Goal: Transaction & Acquisition: Purchase product/service

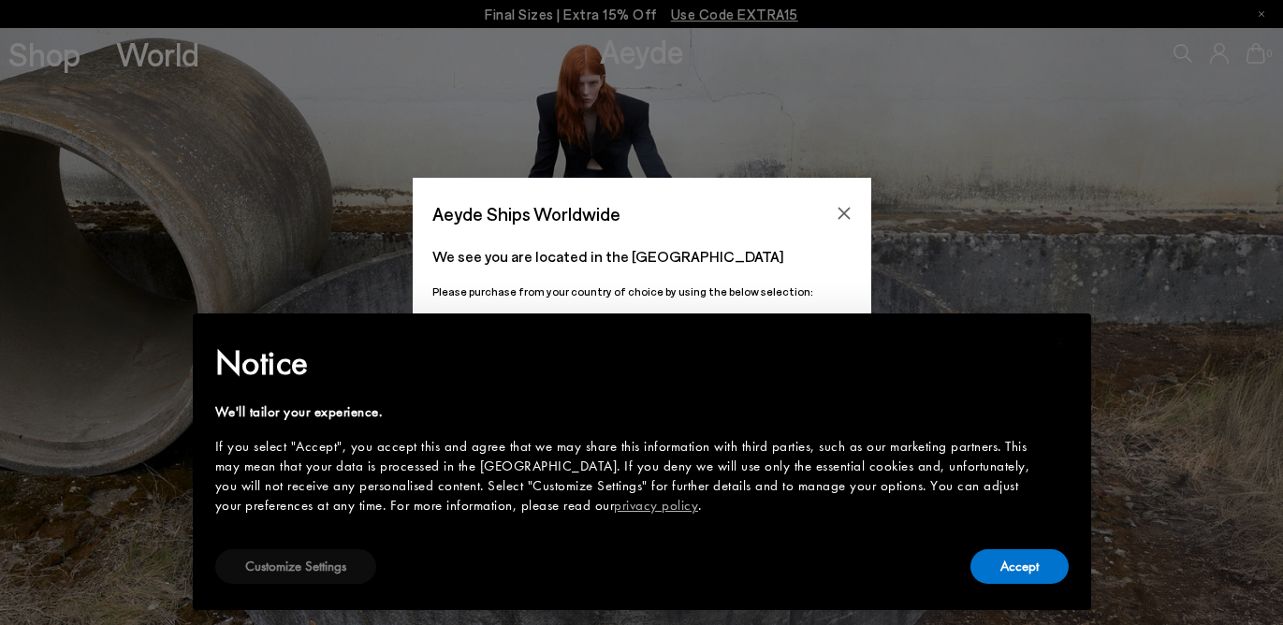
click at [320, 579] on button "Customize Settings" at bounding box center [295, 567] width 161 height 35
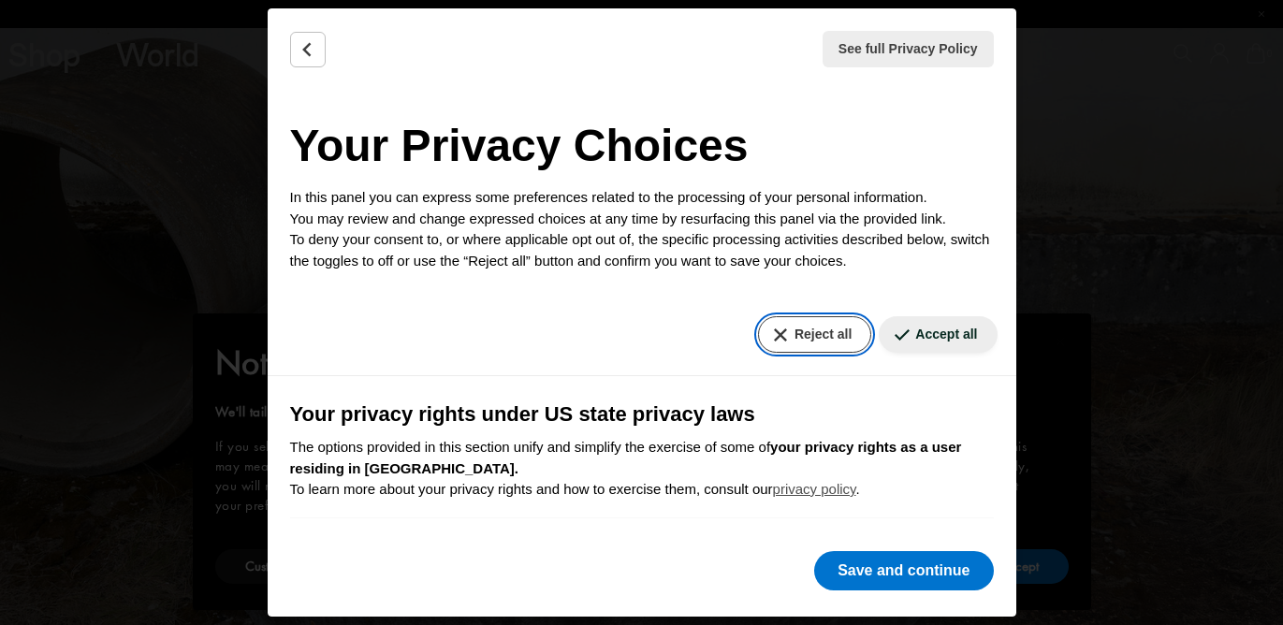
click at [811, 331] on button "Reject all" at bounding box center [814, 334] width 113 height 37
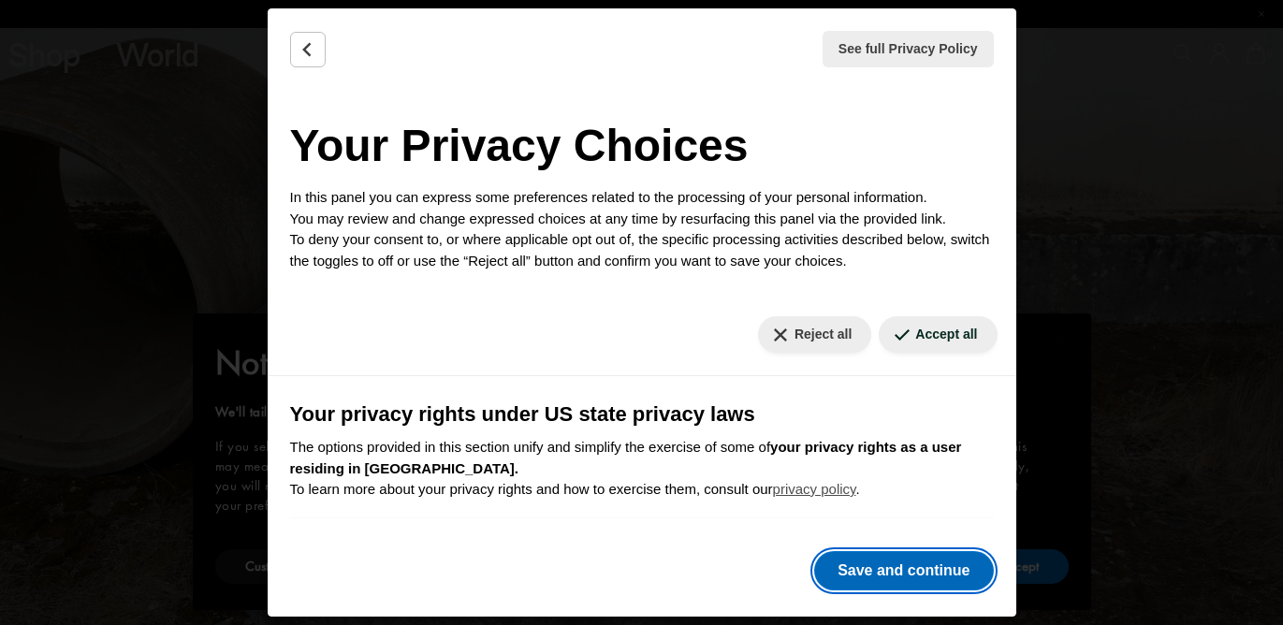
click at [859, 560] on button "Save and continue" at bounding box center [903, 570] width 179 height 39
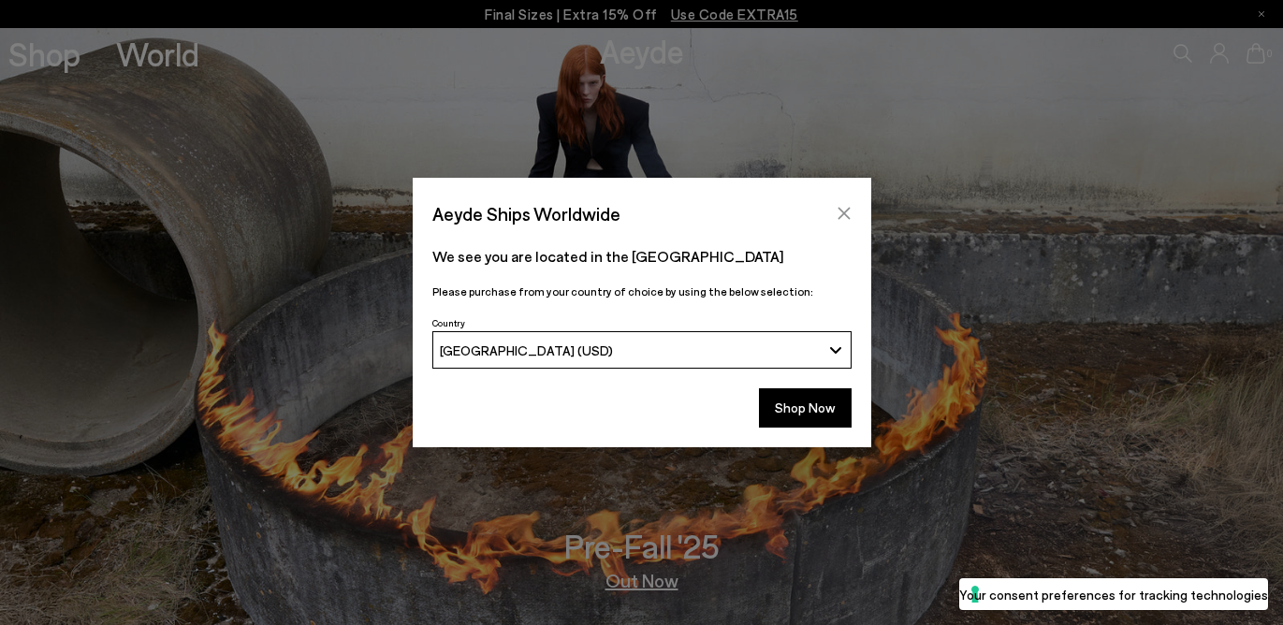
click at [843, 213] on icon "Close" at bounding box center [844, 214] width 12 height 12
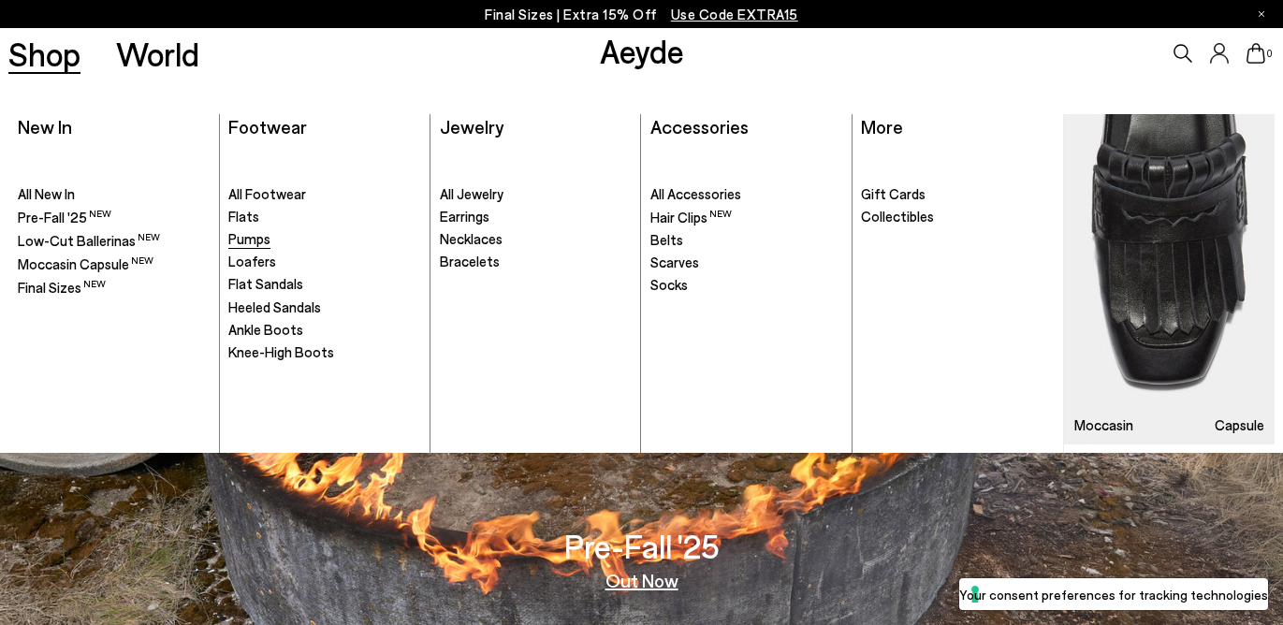
click at [253, 238] on span "Pumps" at bounding box center [249, 238] width 42 height 17
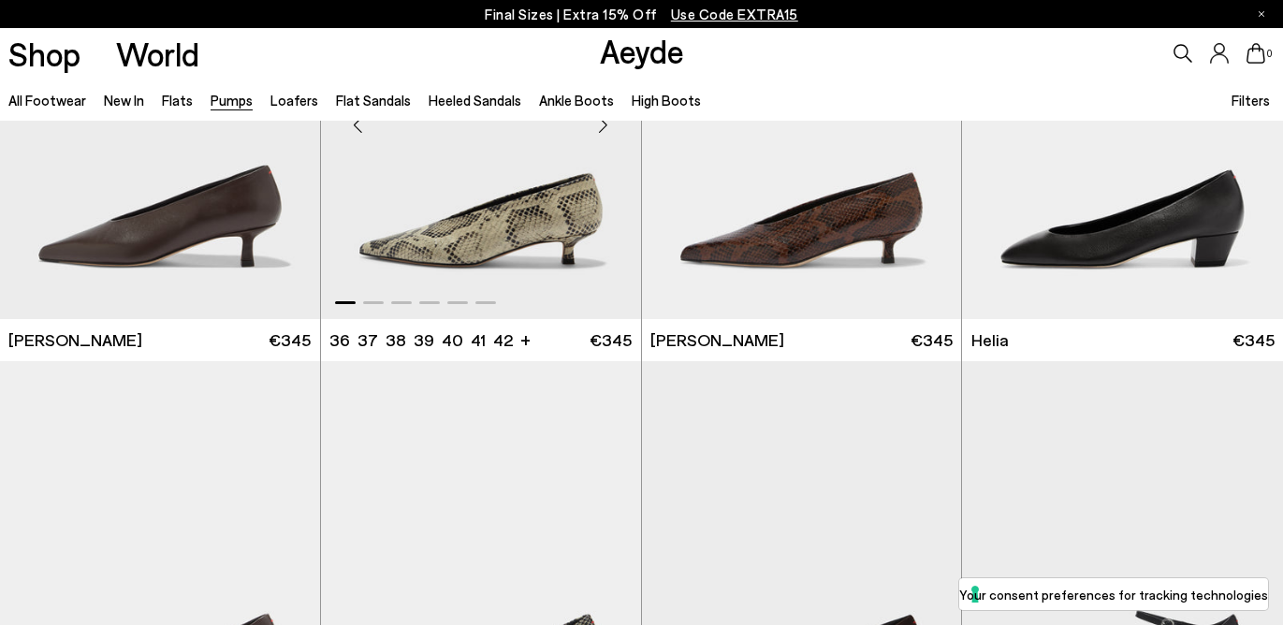
scroll to position [652, 0]
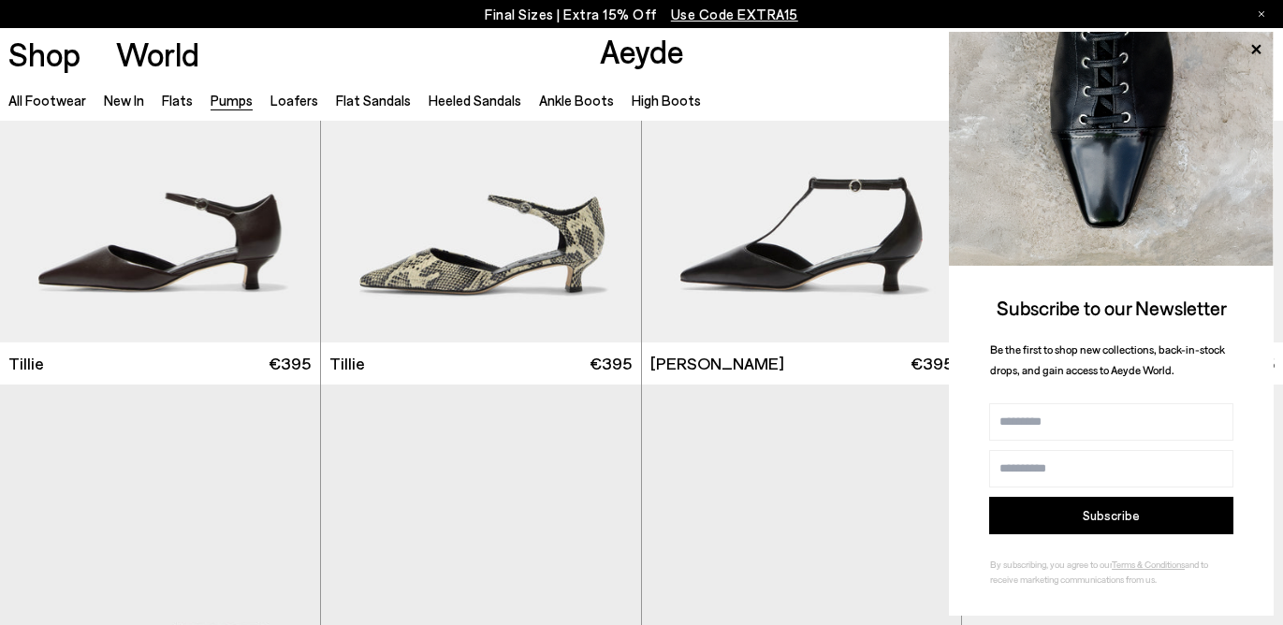
scroll to position [1518, 0]
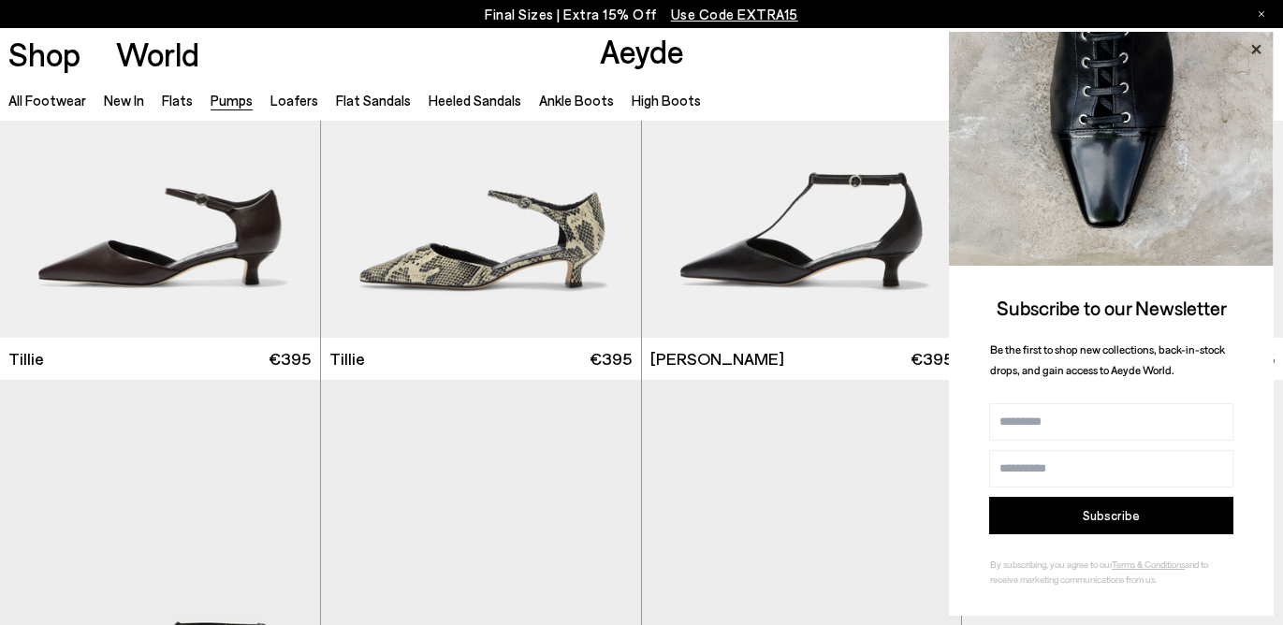
click at [1259, 45] on icon at bounding box center [1256, 48] width 9 height 9
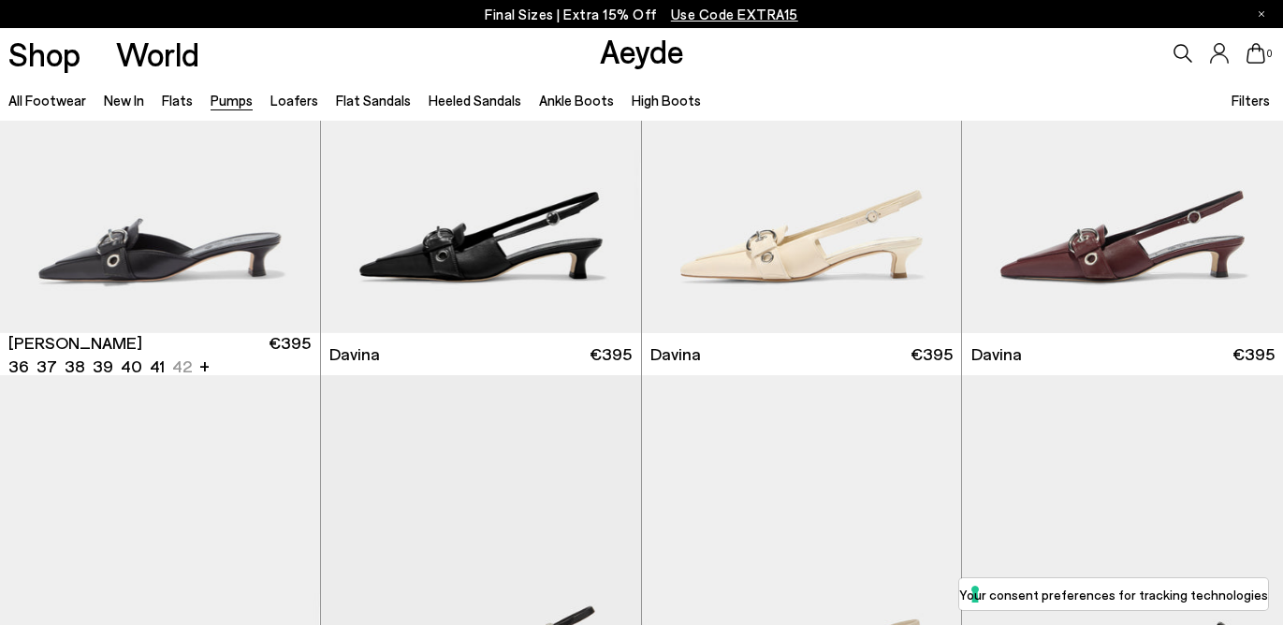
scroll to position [3328, 0]
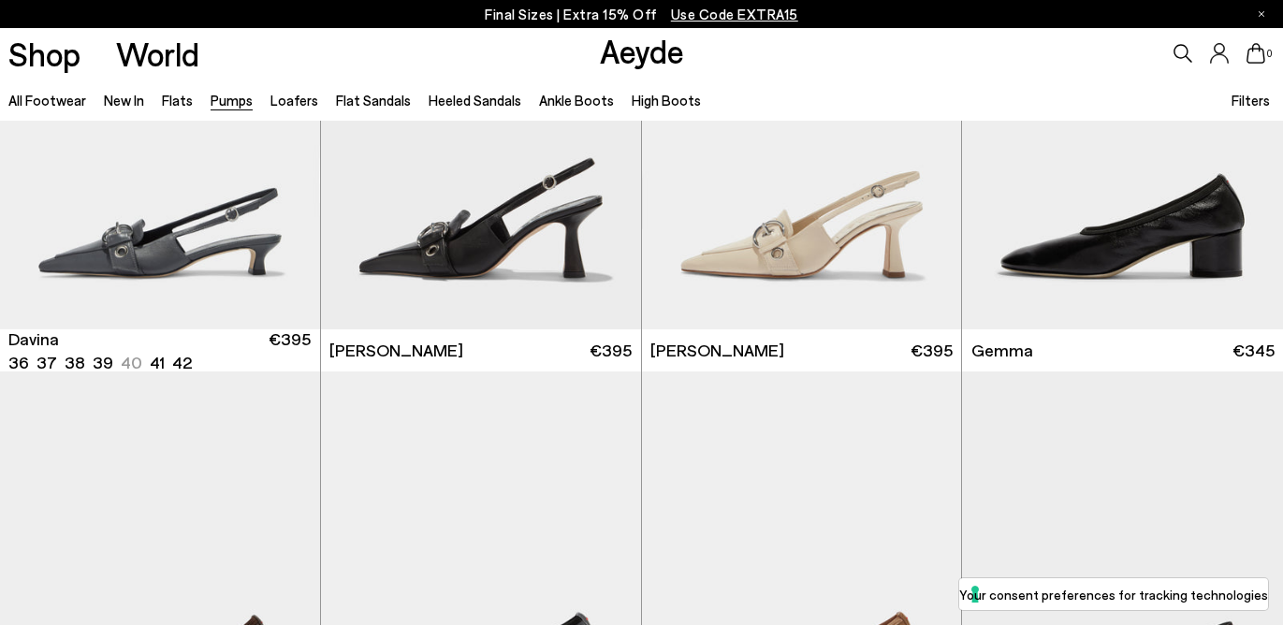
scroll to position [3753, 0]
